Goal: Use online tool/utility: Utilize a website feature to perform a specific function

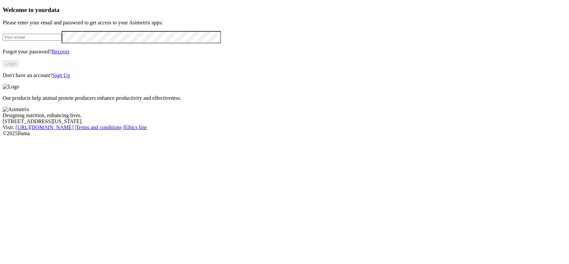
type input "[EMAIL_ADDRESS][DOMAIN_NAME]"
click at [19, 67] on button "Login" at bounding box center [11, 63] width 16 height 7
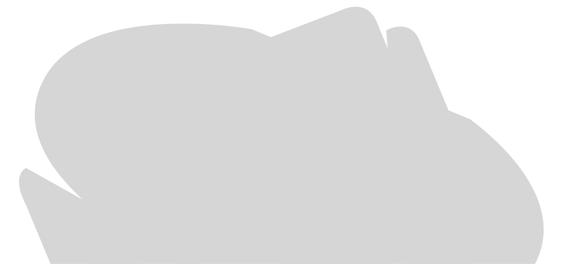
scroll to position [315, 0]
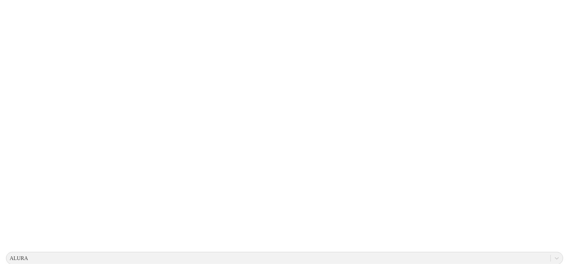
scroll to position [0, 0]
